Goal: Task Accomplishment & Management: Manage account settings

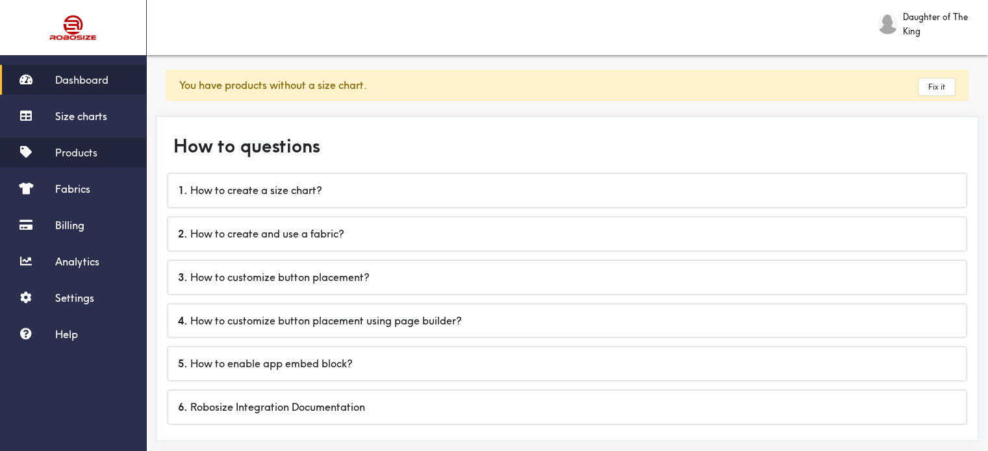
click at [71, 148] on span "Products" at bounding box center [76, 152] width 42 height 13
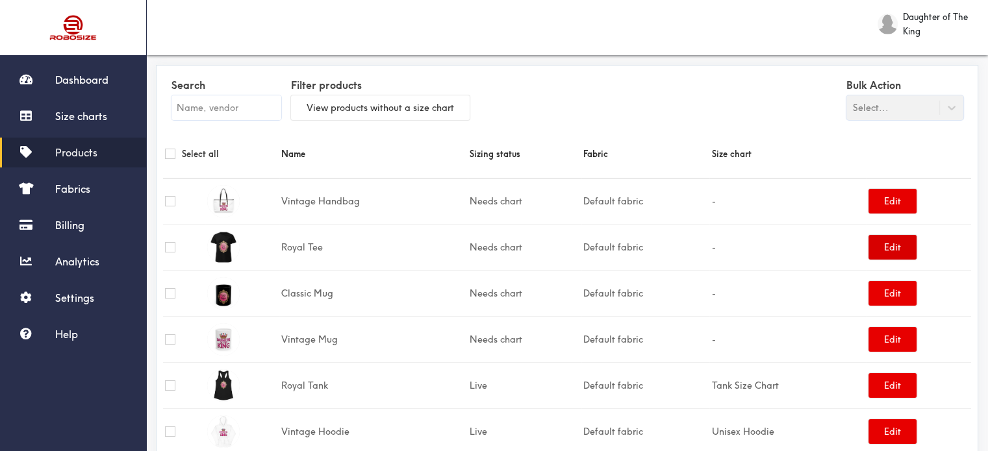
click at [882, 244] on button "Edit" at bounding box center [892, 247] width 48 height 25
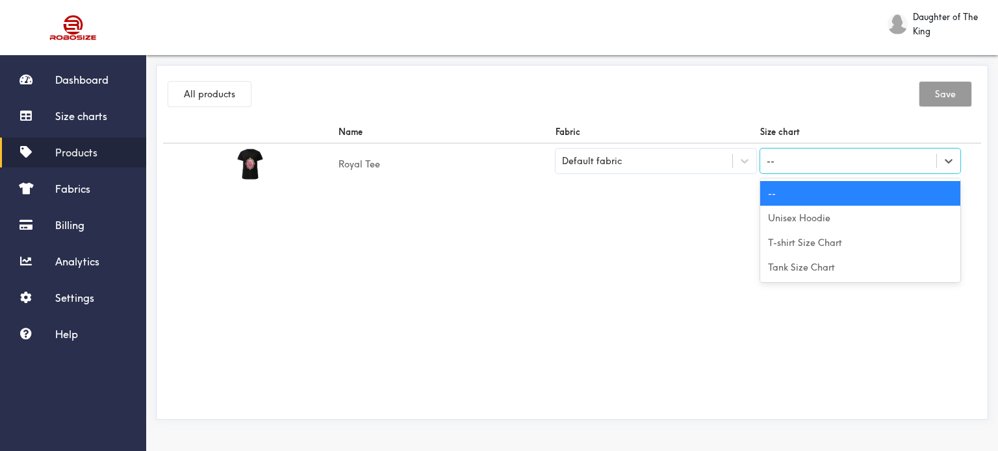
click at [916, 162] on div "--" at bounding box center [848, 161] width 177 height 22
click at [829, 240] on div "T-shirt Size Chart" at bounding box center [860, 243] width 201 height 25
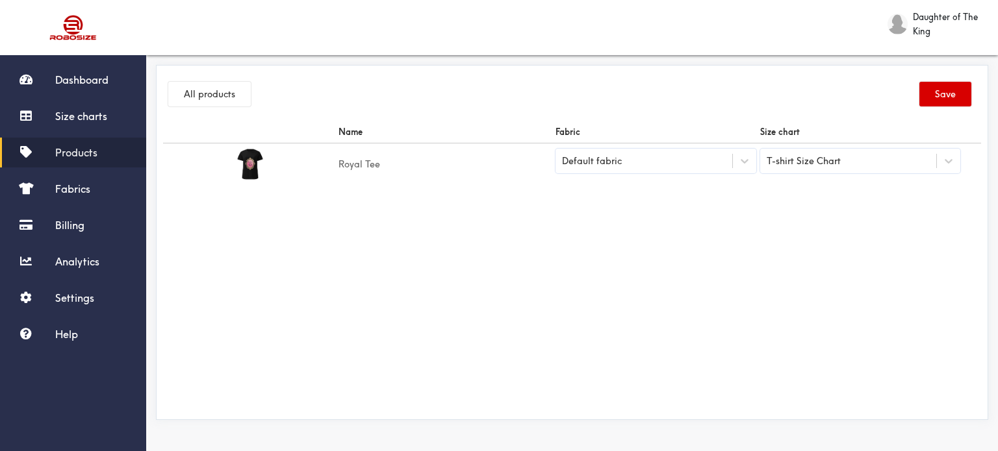
click at [934, 89] on button "Save" at bounding box center [945, 94] width 52 height 25
click at [205, 97] on button "All products" at bounding box center [209, 94] width 82 height 25
